Goal: Navigation & Orientation: Find specific page/section

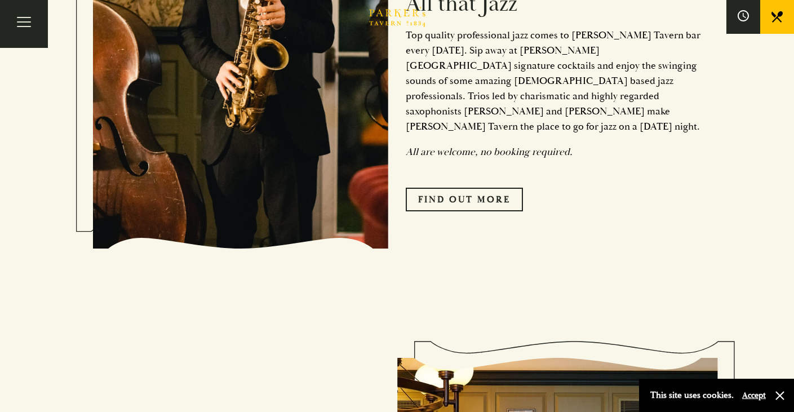
scroll to position [594, 0]
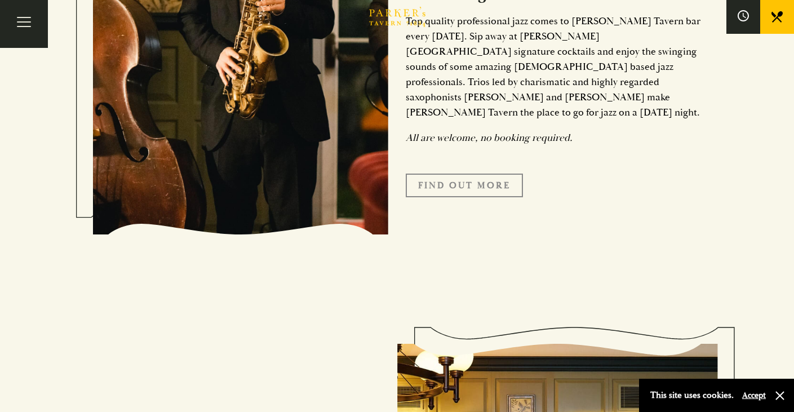
click at [451, 173] on link "Find Out More" at bounding box center [464, 185] width 117 height 24
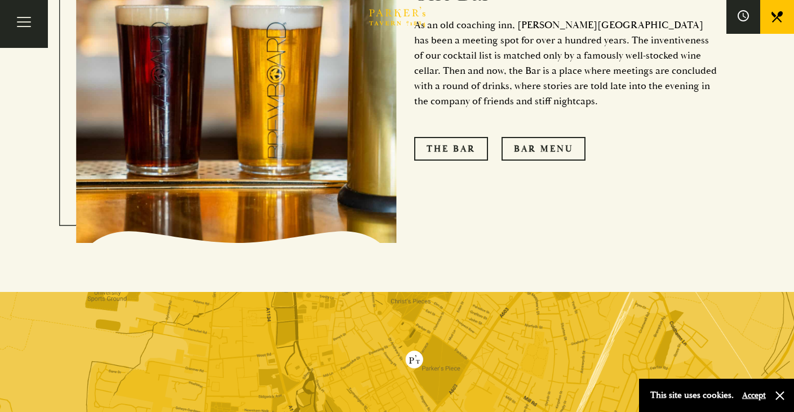
scroll to position [1756, 0]
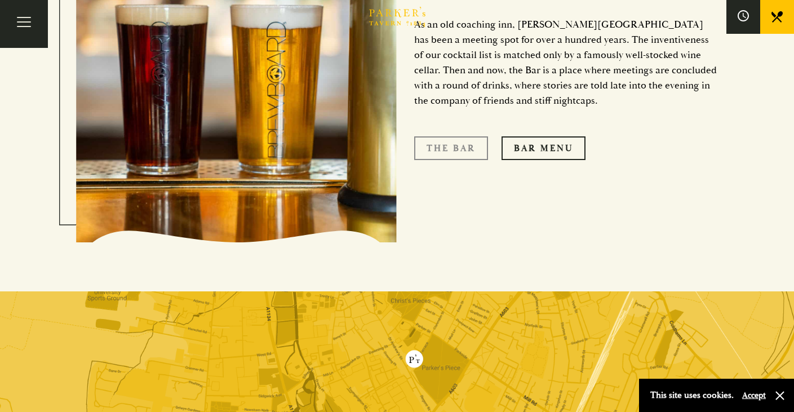
click at [425, 136] on link "The Bar" at bounding box center [451, 148] width 74 height 24
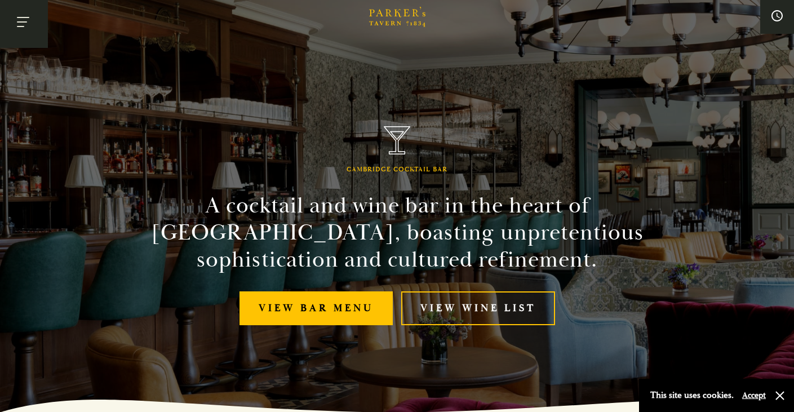
click at [25, 25] on button "Toggle navigation" at bounding box center [24, 24] width 48 height 48
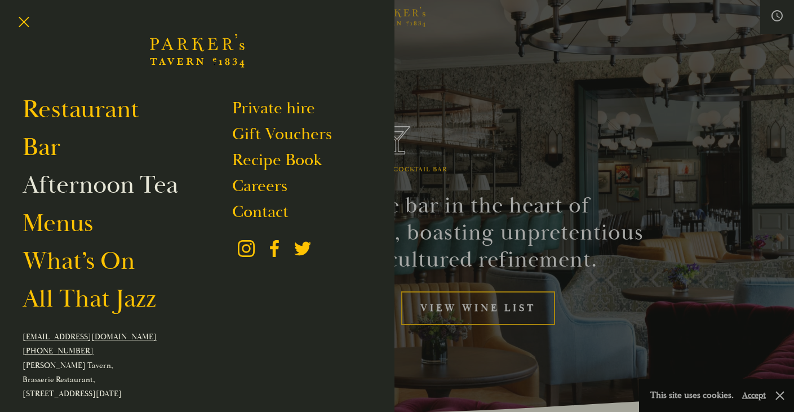
click at [80, 187] on link "Afternoon Tea" at bounding box center [100, 185] width 155 height 32
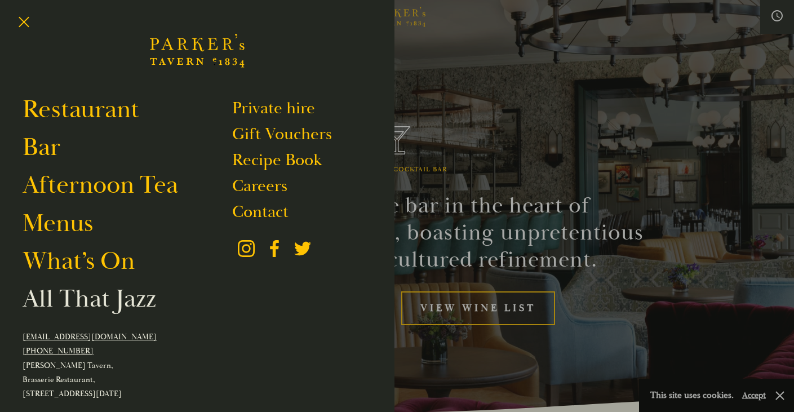
click at [82, 298] on link "All That Jazz" at bounding box center [89, 299] width 133 height 32
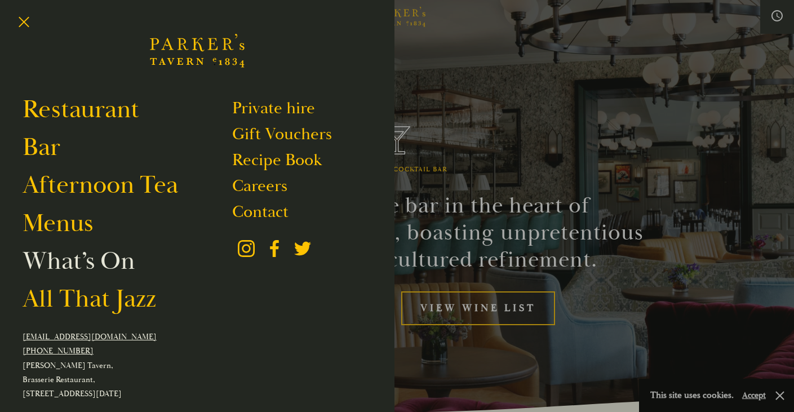
click at [38, 270] on link "What’s On" at bounding box center [79, 261] width 112 height 32
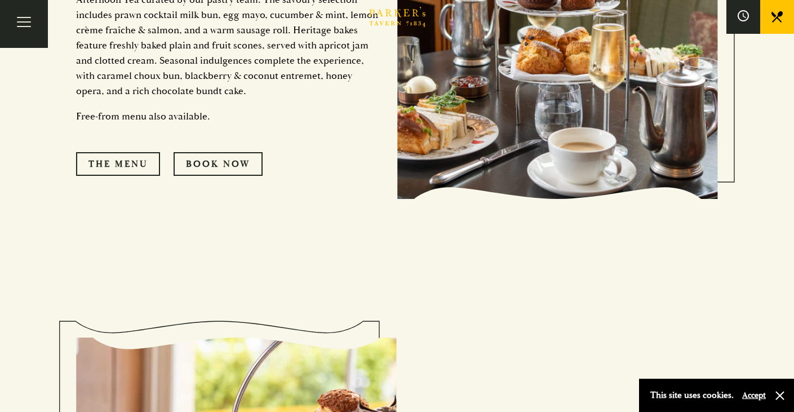
scroll to position [660, 0]
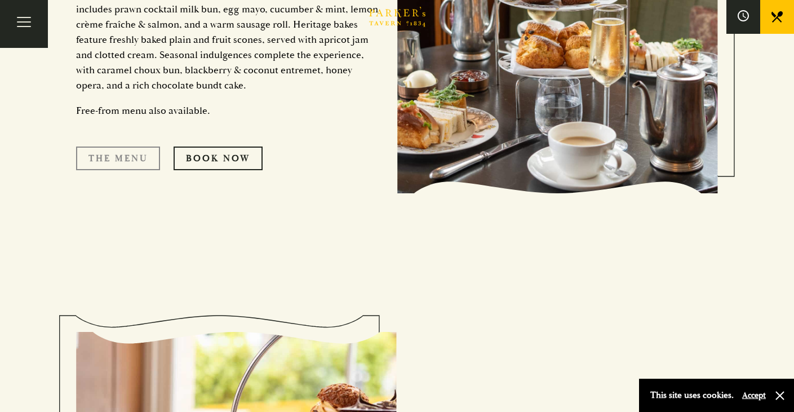
click at [127, 157] on link "The Menu" at bounding box center [118, 158] width 84 height 24
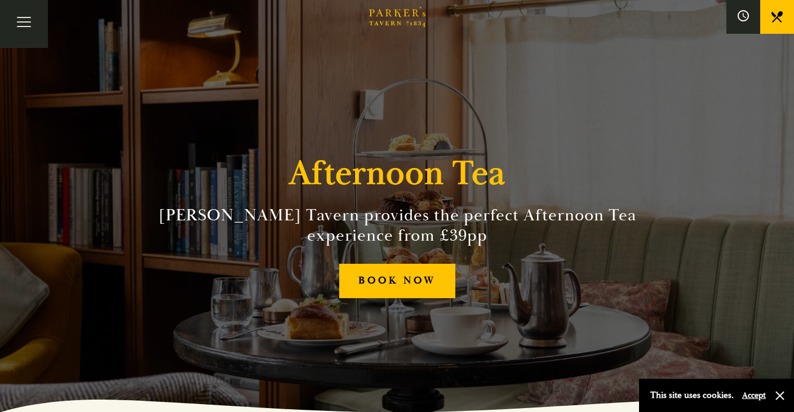
scroll to position [-1, 0]
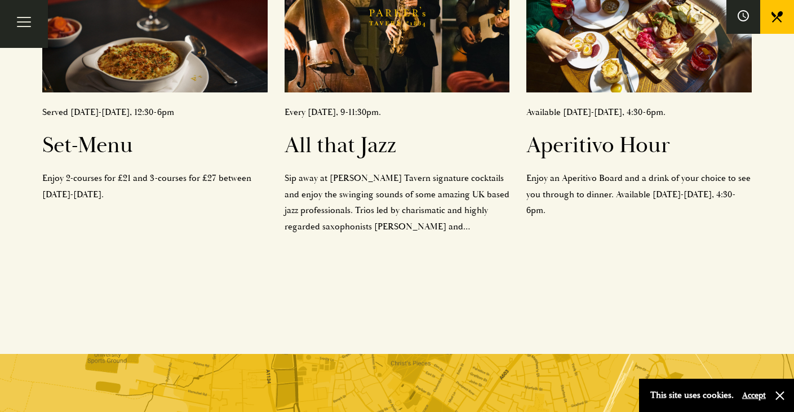
scroll to position [430, 0]
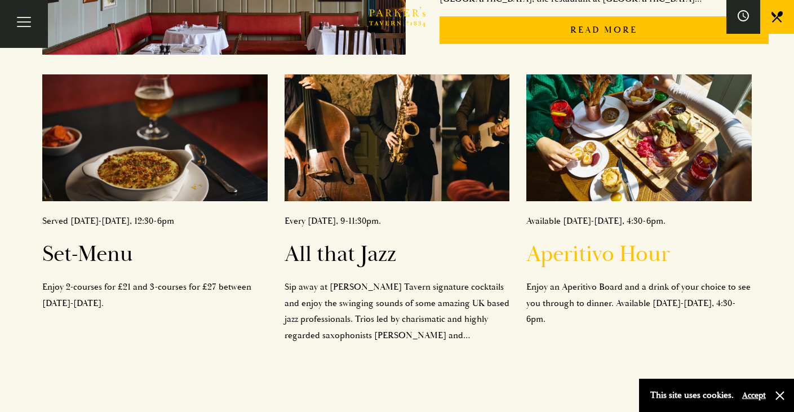
click at [560, 252] on h2 "Aperitivo Hour" at bounding box center [638, 254] width 225 height 27
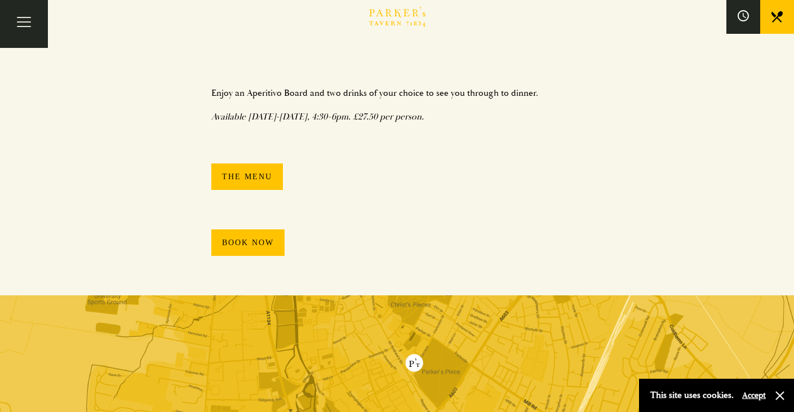
scroll to position [768, 0]
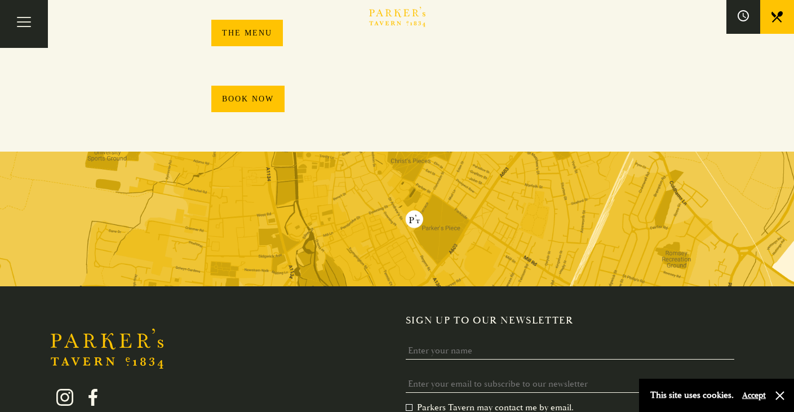
click at [262, 94] on link "Book Now" at bounding box center [247, 99] width 73 height 26
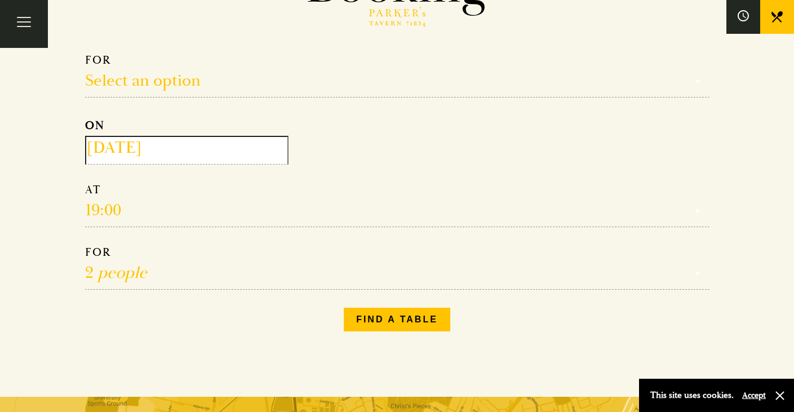
scroll to position [132, 0]
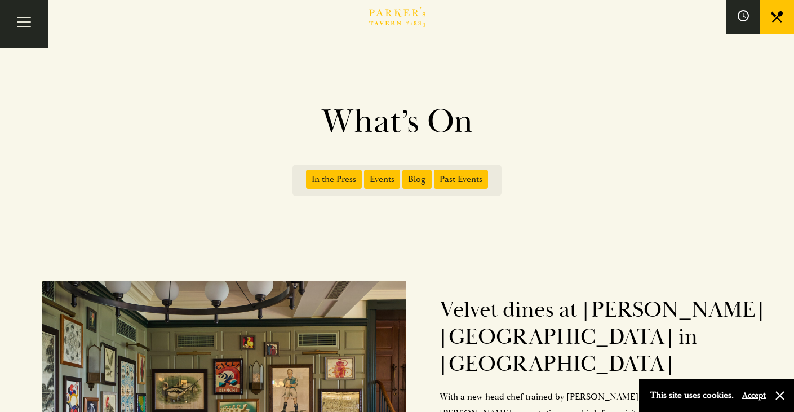
click at [406, 10] on icon "Brasserie Restaurant [GEOGRAPHIC_DATA] | [PERSON_NAME] Tavern Cambridge [PERSON…" at bounding box center [397, 17] width 56 height 20
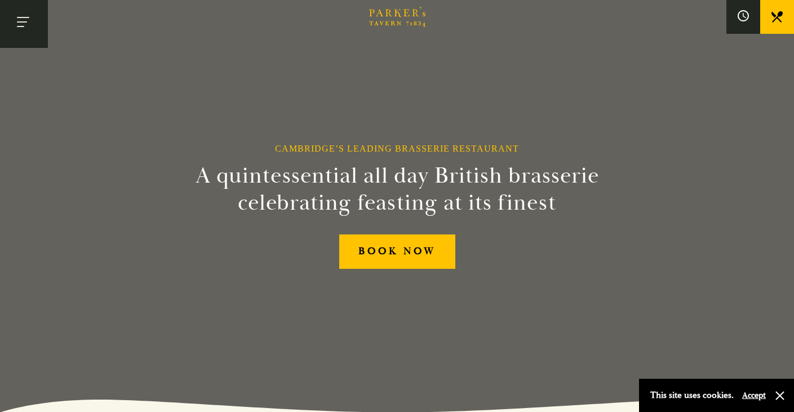
click at [28, 24] on button "Toggle navigation" at bounding box center [24, 24] width 48 height 48
